Goal: Task Accomplishment & Management: Use online tool/utility

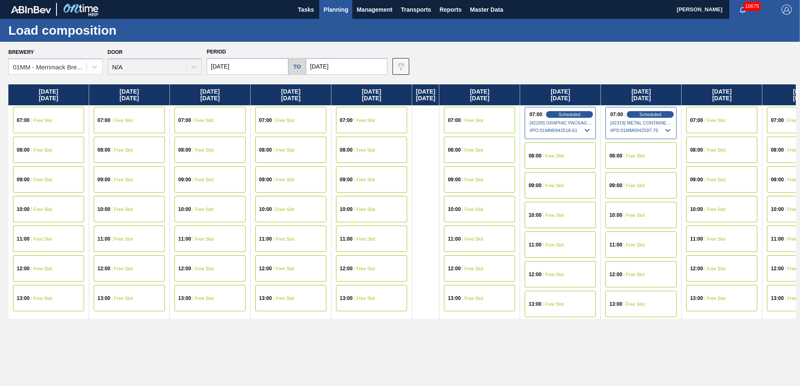
scroll to position [0, 705]
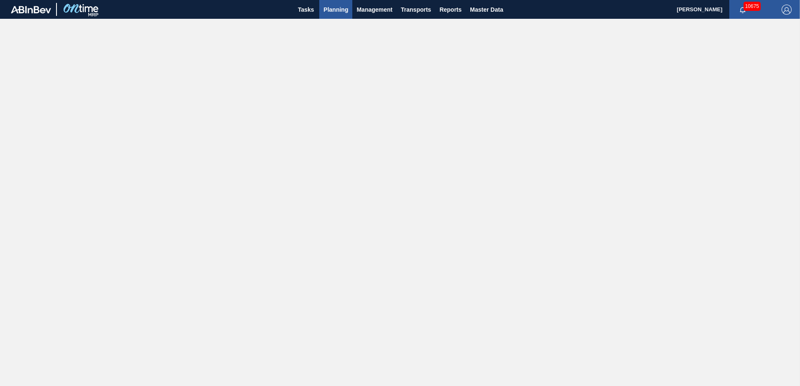
click at [332, 9] on span "Planning" at bounding box center [335, 10] width 25 height 10
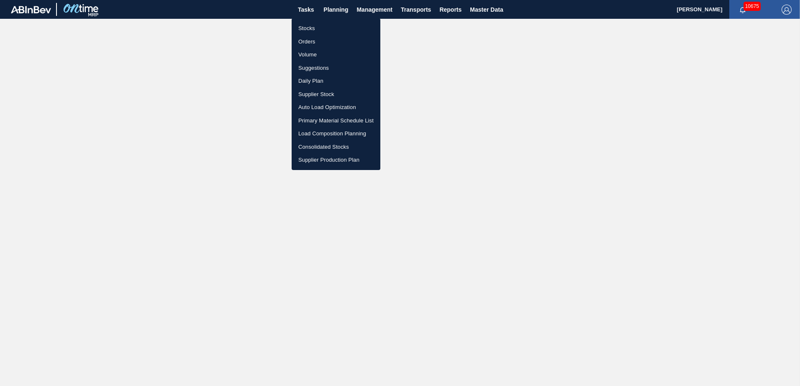
click at [307, 31] on li "Stocks" at bounding box center [335, 28] width 89 height 13
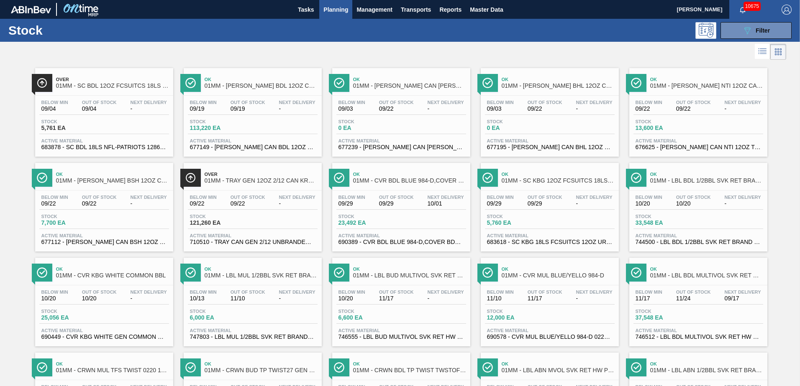
click at [330, 10] on span "Planning" at bounding box center [335, 10] width 25 height 10
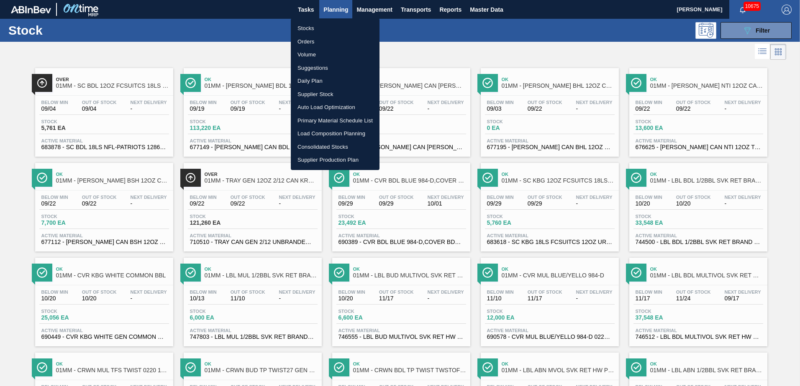
click at [321, 133] on li "Load Composition Planning" at bounding box center [335, 133] width 89 height 13
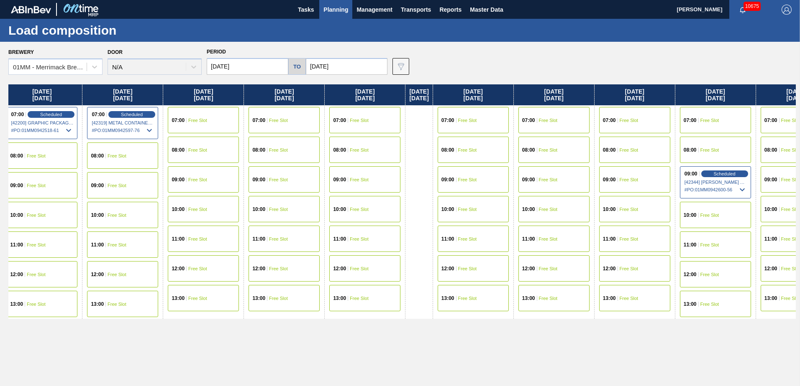
drag, startPoint x: 652, startPoint y: 242, endPoint x: 106, endPoint y: 241, distance: 545.3
click at [106, 241] on div "[DATE] 07:00 Free Slot 08:00 Free Slot 09:00 Free Slot 10:00 Free Slot 11:00 Fr…" at bounding box center [401, 232] width 787 height 297
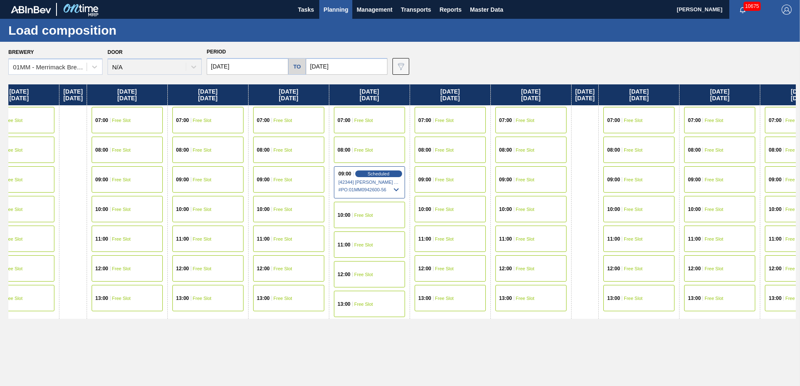
drag, startPoint x: 450, startPoint y: 241, endPoint x: 267, endPoint y: 229, distance: 183.6
click at [193, 231] on div "[DATE] 07:00 Free Slot 08:00 Free Slot 09:00 Free Slot 10:00 Free Slot 11:00 Fr…" at bounding box center [401, 232] width 787 height 297
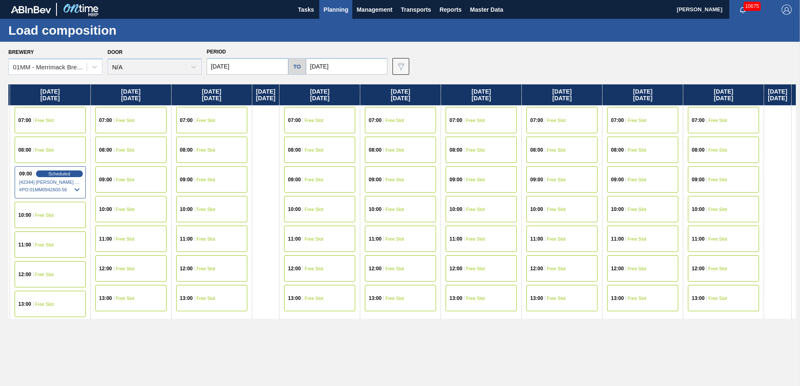
scroll to position [0, 1226]
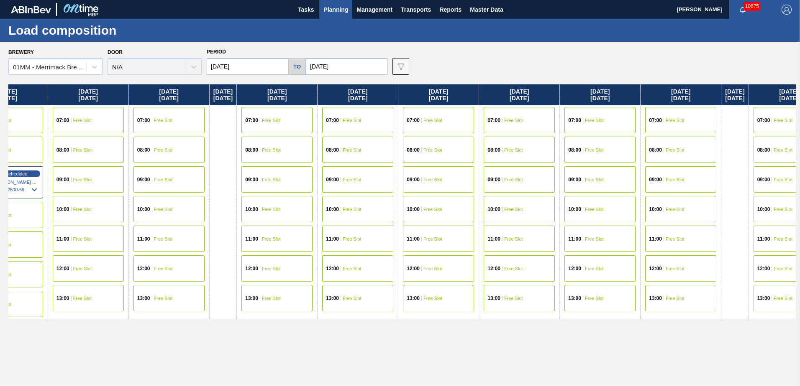
drag, startPoint x: 497, startPoint y: 238, endPoint x: 226, endPoint y: 234, distance: 271.0
click at [226, 234] on div "[DATE] 07:00 Free Slot 08:00 Free Slot 09:00 Free Slot 10:00 Free Slot 11:00 Fr…" at bounding box center [401, 232] width 787 height 297
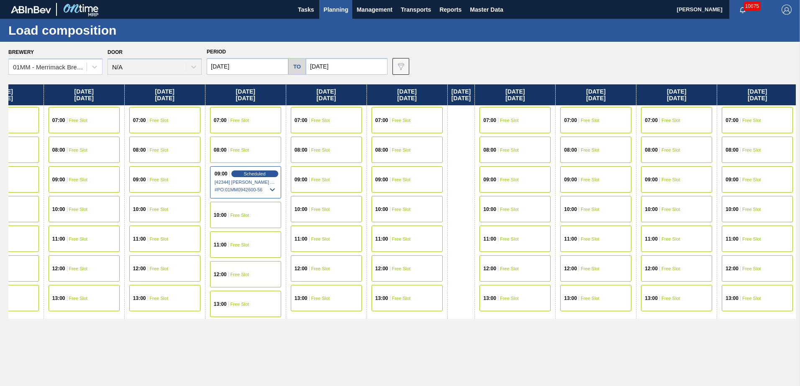
drag, startPoint x: 154, startPoint y: 195, endPoint x: 534, endPoint y: 205, distance: 380.3
click at [535, 204] on div "[DATE] 07:00 Free Slot 08:00 Free Slot 09:00 Free Slot 10:00 Free Slot 11:00 Fr…" at bounding box center [401, 232] width 787 height 297
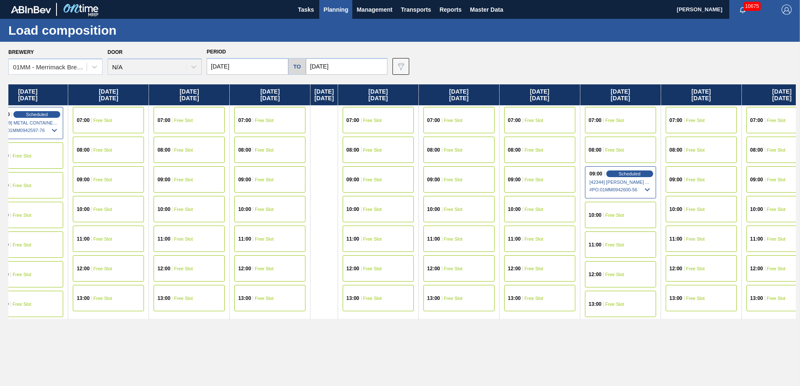
drag, startPoint x: 133, startPoint y: 210, endPoint x: 501, endPoint y: 207, distance: 368.0
click at [486, 208] on div "[DATE] 07:00 Free Slot 08:00 Free Slot 09:00 Free Slot 10:00 Free Slot 11:00 Fr…" at bounding box center [401, 232] width 787 height 297
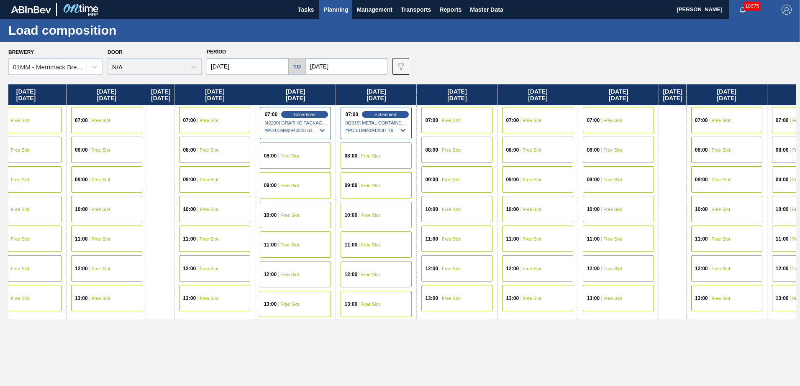
scroll to position [0, 258]
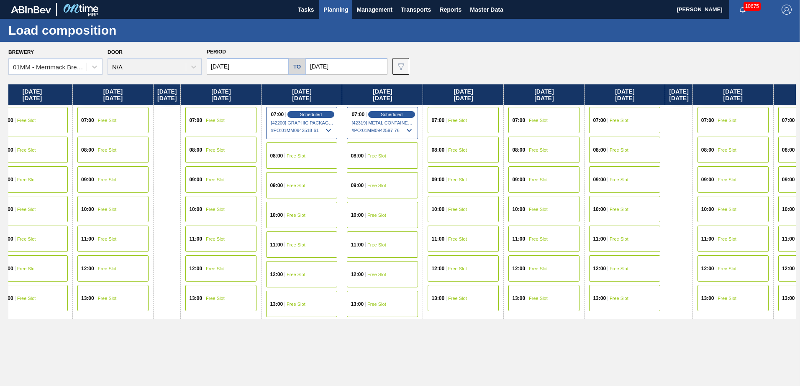
drag, startPoint x: 230, startPoint y: 206, endPoint x: 467, endPoint y: 208, distance: 236.7
click at [467, 208] on div "[DATE] 07:00 Free Slot 08:00 Free Slot 09:00 Free Slot 10:00 Free Slot 11:00 Fr…" at bounding box center [401, 232] width 787 height 297
click at [323, 115] on span "Scheduled" at bounding box center [311, 114] width 24 height 5
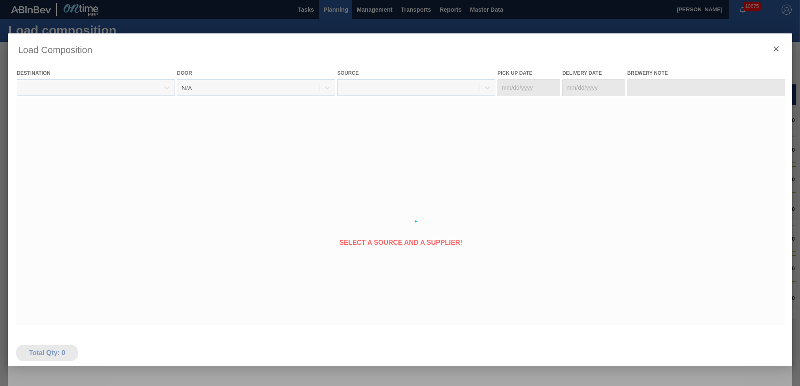
type Date "[DATE]"
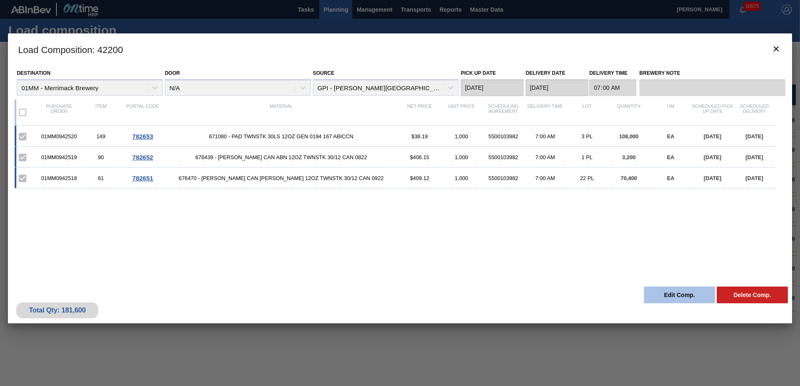
click at [688, 296] on button "Edit Comp." at bounding box center [679, 295] width 71 height 17
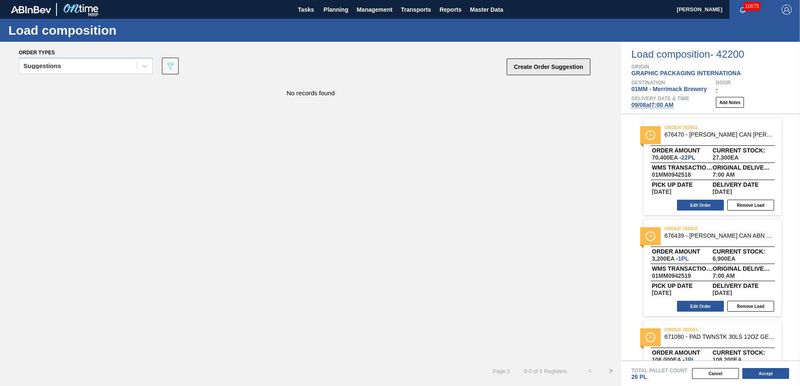
click at [542, 59] on button "Create Order Suggestion" at bounding box center [548, 67] width 84 height 17
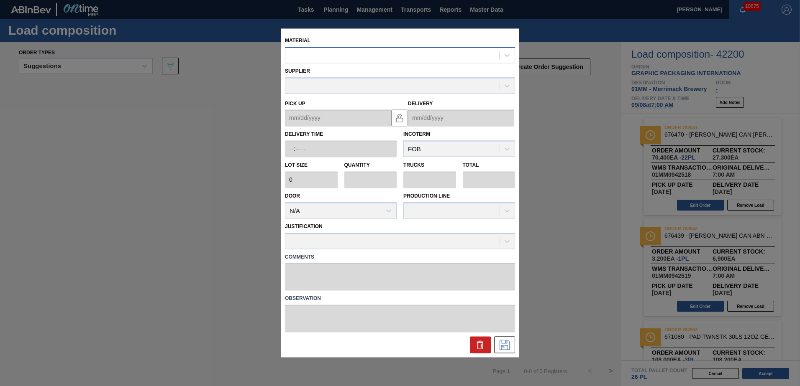
click at [405, 55] on div at bounding box center [392, 55] width 214 height 12
type input "677099"
